Goal: Task Accomplishment & Management: Manage account settings

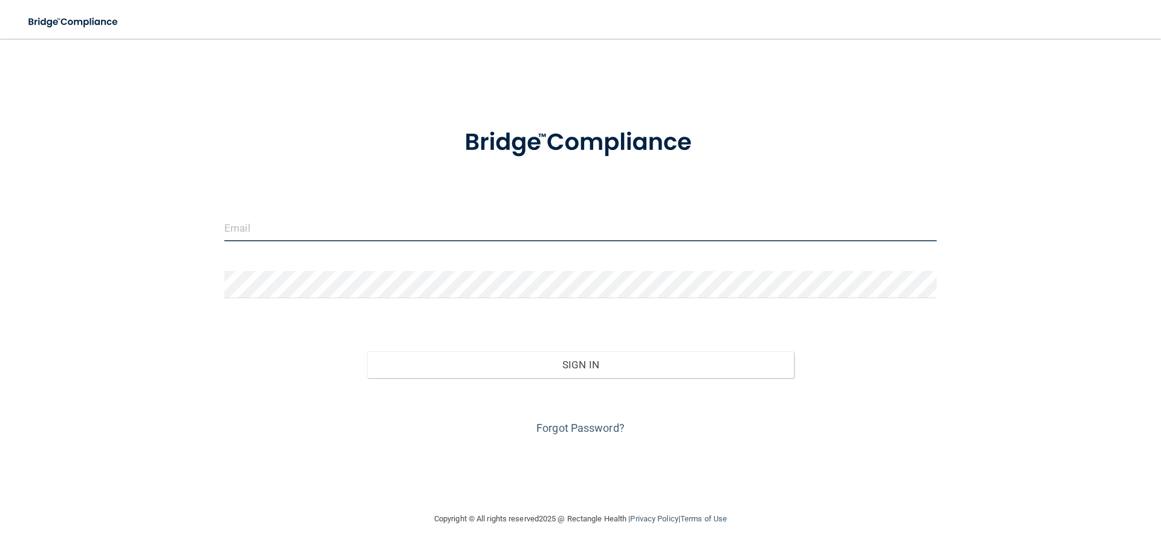
click at [415, 232] on input "email" at bounding box center [580, 227] width 712 height 27
type input "[EMAIL_ADDRESS][DOMAIN_NAME]"
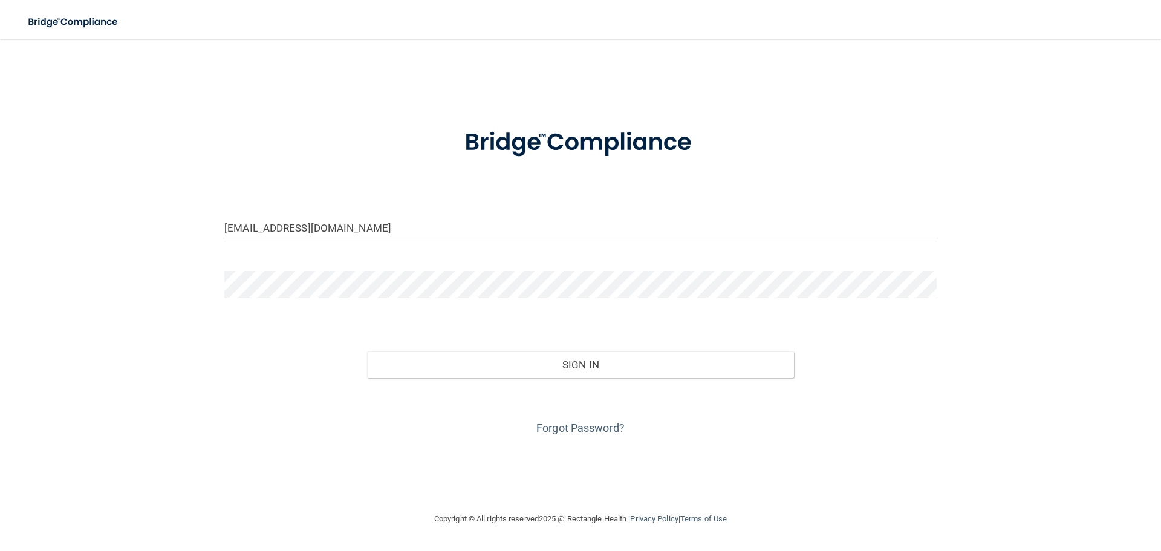
click at [347, 304] on div at bounding box center [580, 289] width 730 height 36
click at [367, 351] on button "Sign In" at bounding box center [580, 364] width 427 height 27
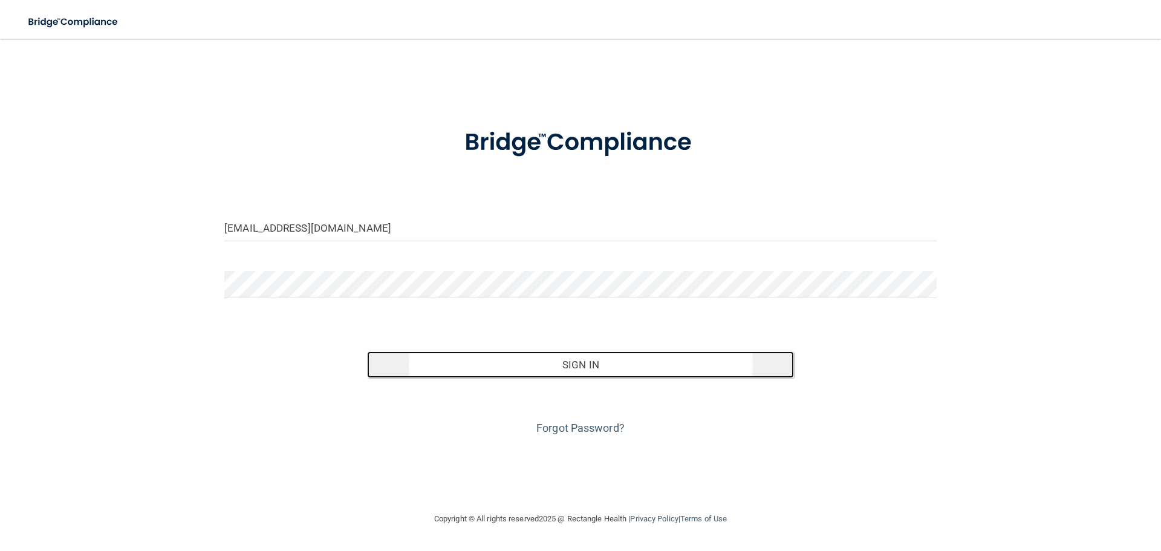
click at [646, 368] on button "Sign In" at bounding box center [580, 364] width 427 height 27
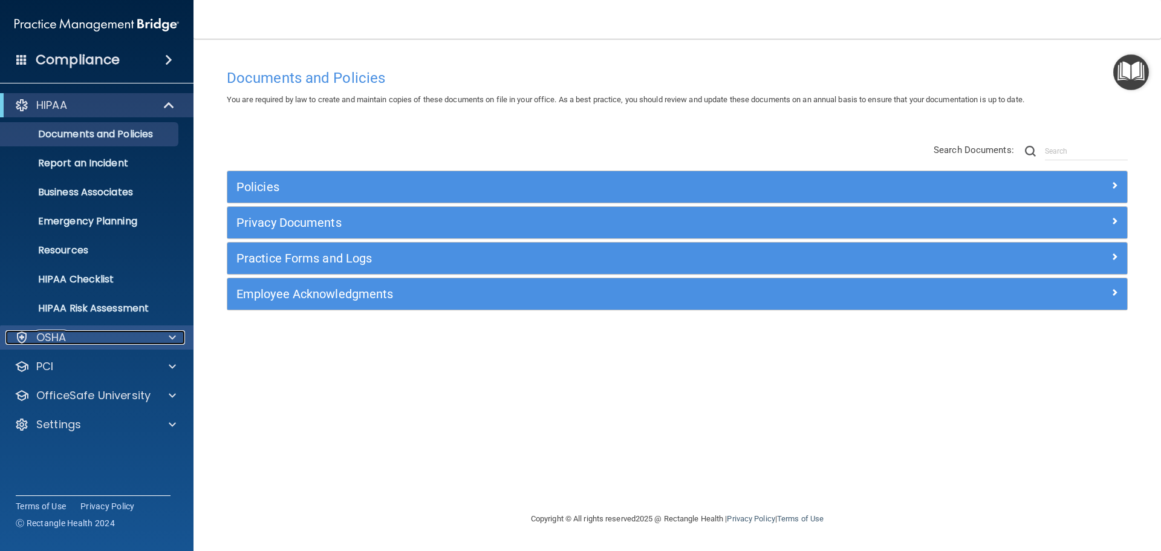
click at [123, 336] on div "OSHA" at bounding box center [80, 337] width 150 height 15
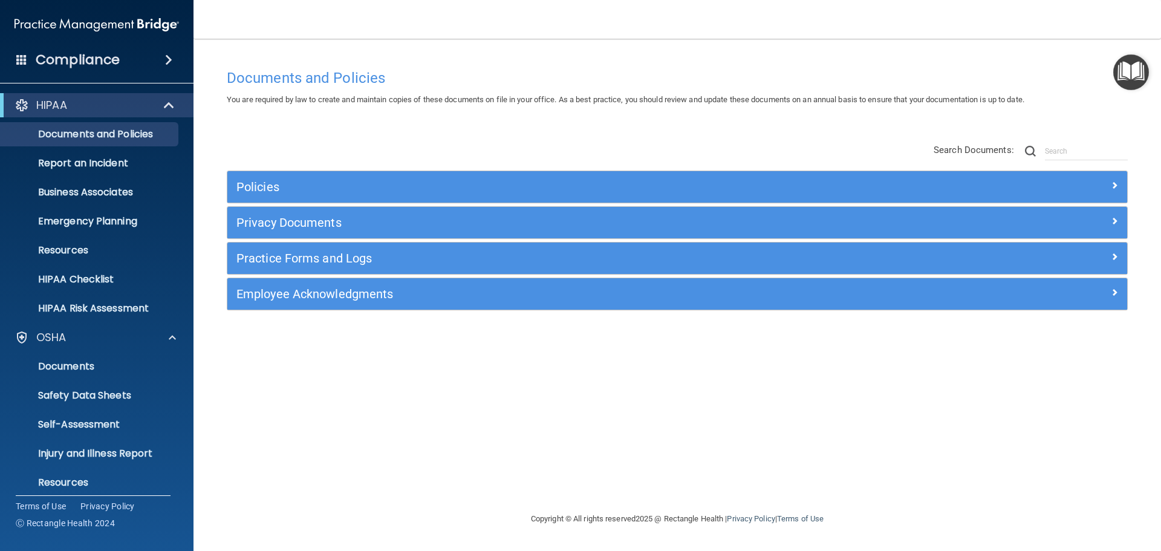
click at [292, 409] on div "Documents and Policies You are required by law to create and maintain copies of…" at bounding box center [677, 287] width 919 height 449
